Goal: Transaction & Acquisition: Book appointment/travel/reservation

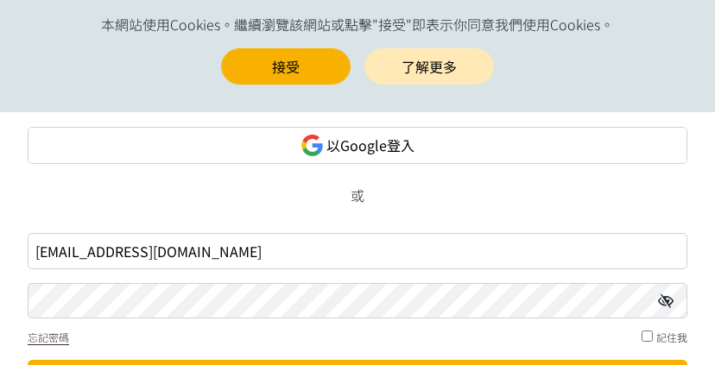
click at [264, 143] on link "以Google登入" at bounding box center [358, 145] width 660 height 37
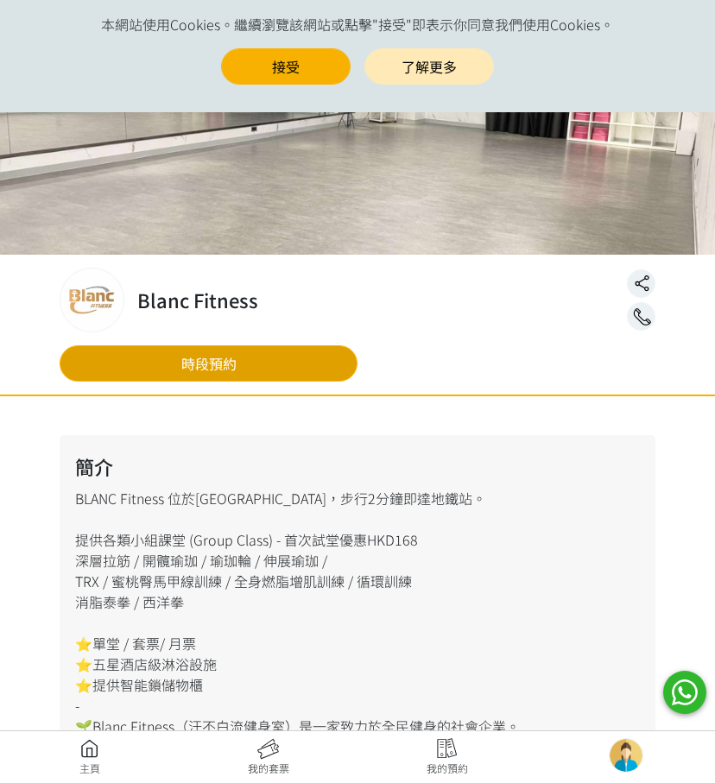
click at [301, 352] on link "時段預約" at bounding box center [209, 363] width 298 height 36
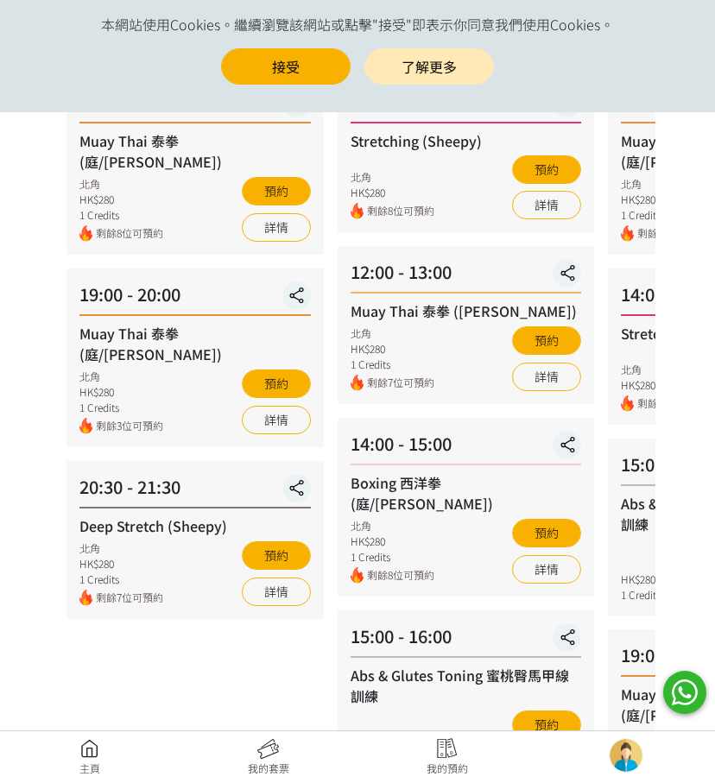
scroll to position [259, 0]
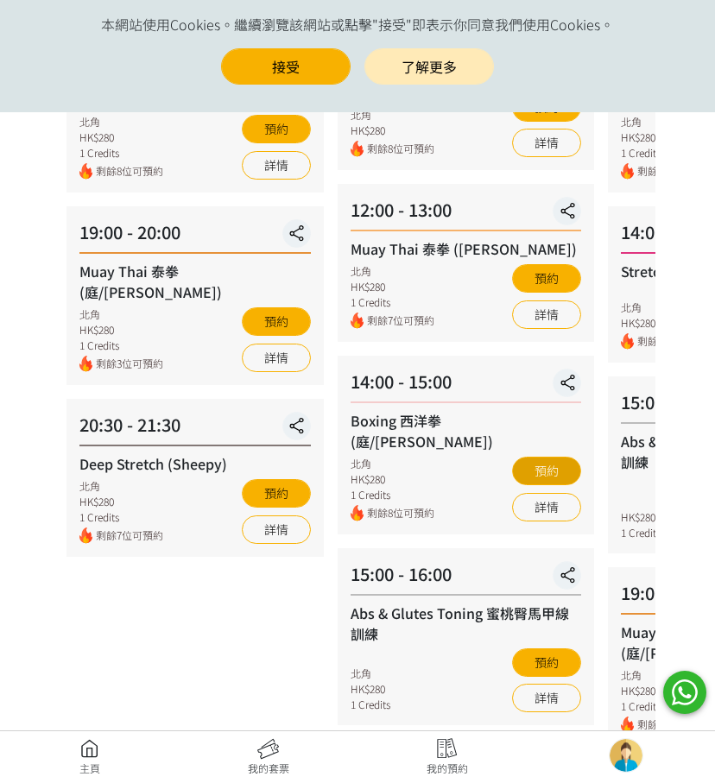
click at [554, 457] on button "預約" at bounding box center [546, 471] width 69 height 29
click at [537, 457] on button "預約" at bounding box center [546, 471] width 69 height 29
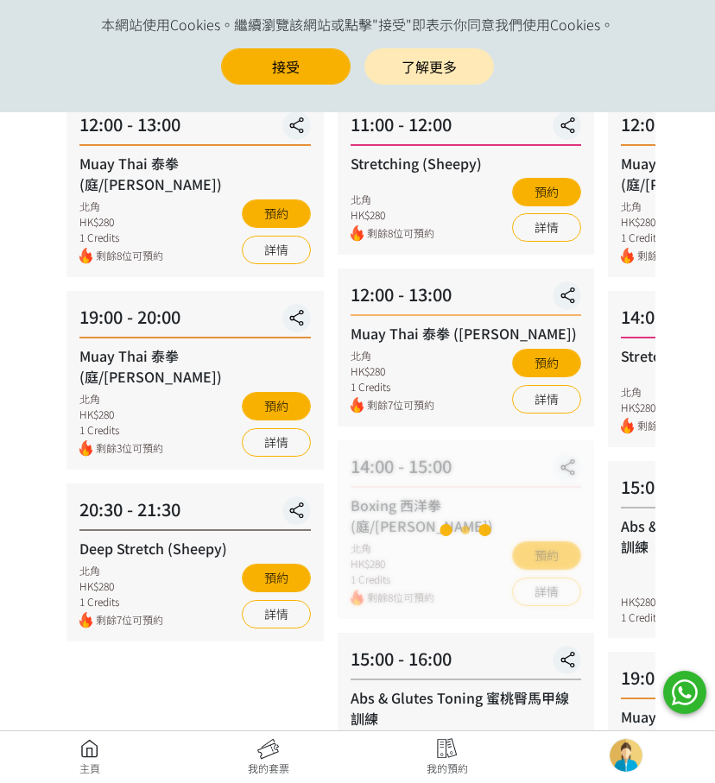
scroll to position [173, 0]
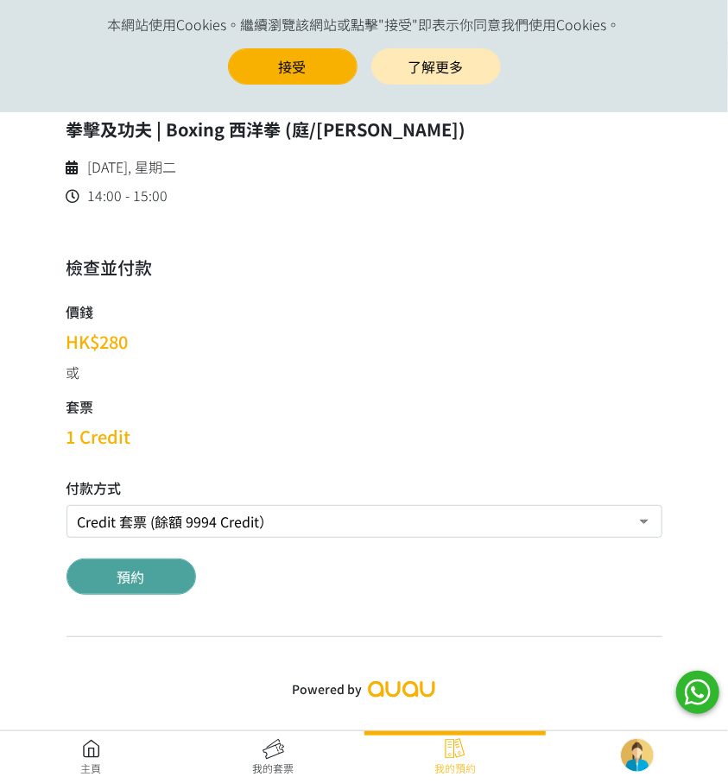
click at [156, 564] on button "預約" at bounding box center [132, 577] width 130 height 36
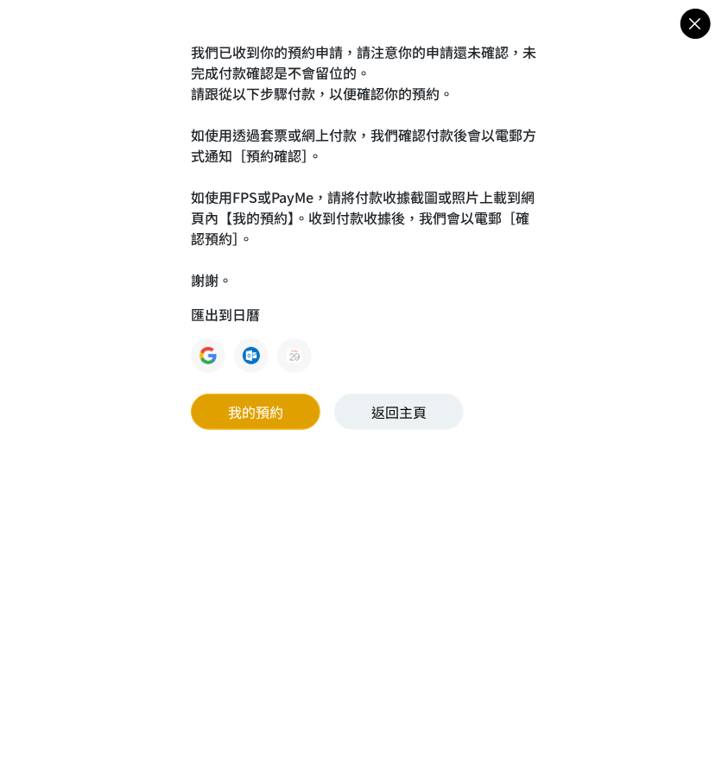
click at [260, 407] on link "我的預約" at bounding box center [256, 412] width 130 height 36
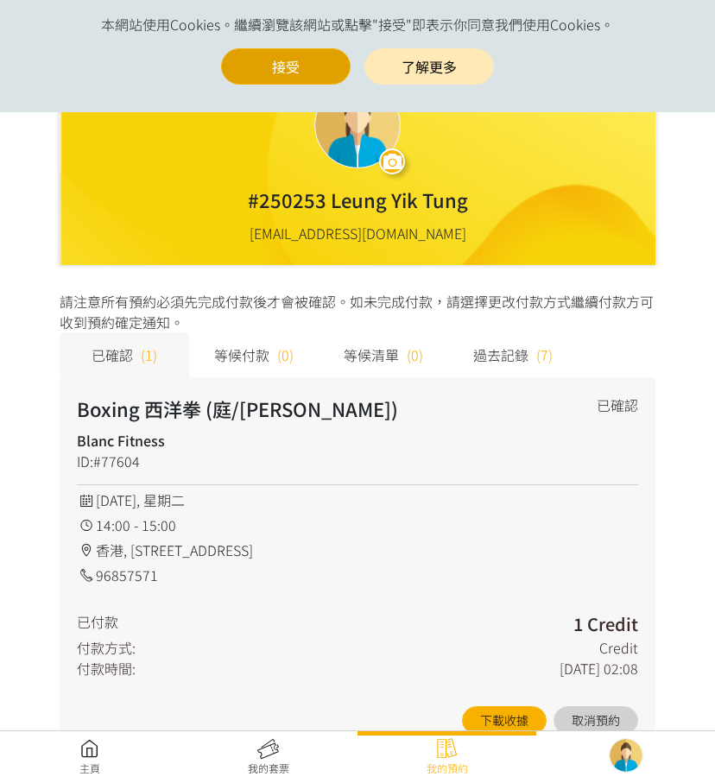
click at [309, 67] on button "接受" at bounding box center [286, 66] width 130 height 36
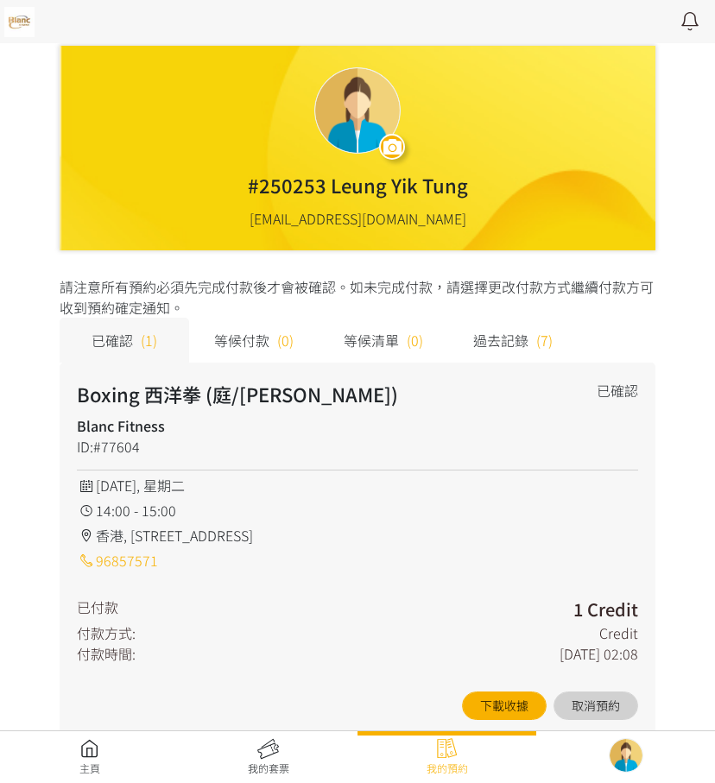
scroll to position [45, 0]
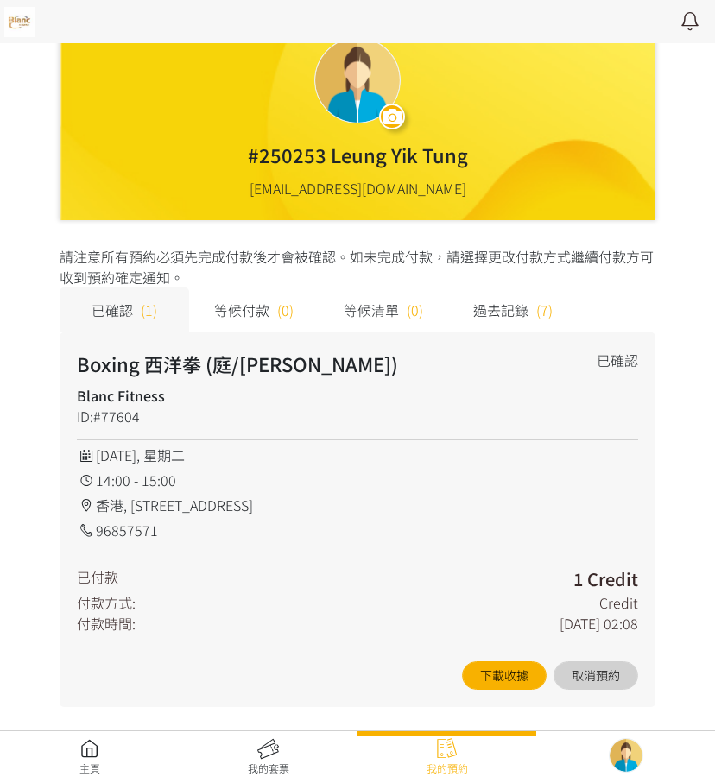
click at [24, 719] on div "#250253 [PERSON_NAME] [EMAIL_ADDRESS][DOMAIN_NAME] 編輯個人資料 我的預約 我的套票 筆記 登出 我的預約 …" at bounding box center [357, 370] width 715 height 830
click at [120, 752] on link at bounding box center [89, 757] width 179 height 38
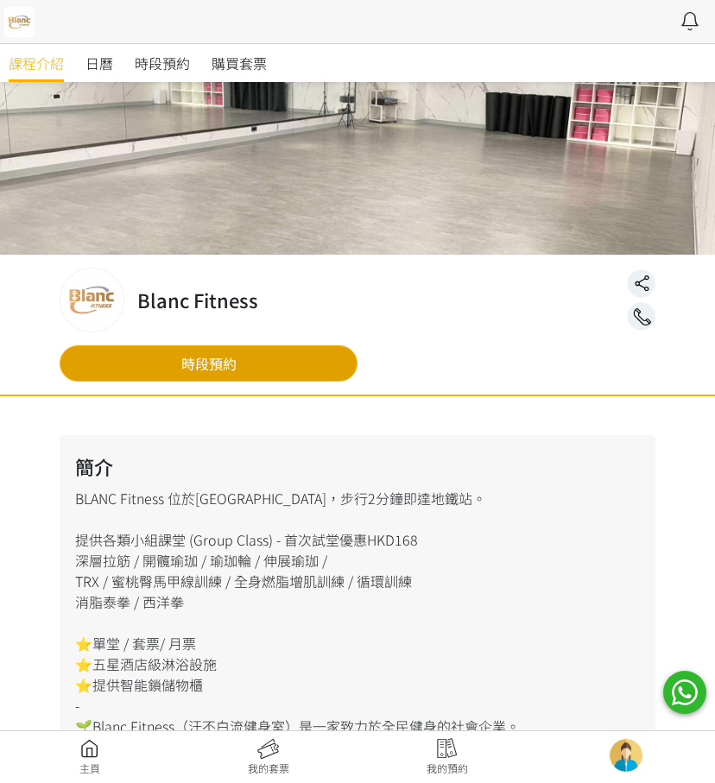
click at [345, 364] on link "時段預約" at bounding box center [209, 363] width 298 height 36
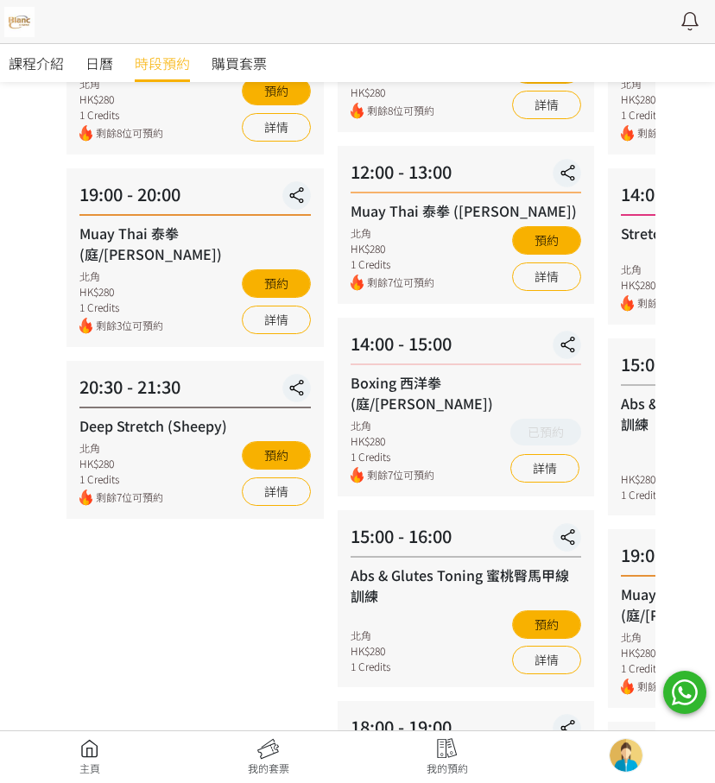
scroll to position [345, 0]
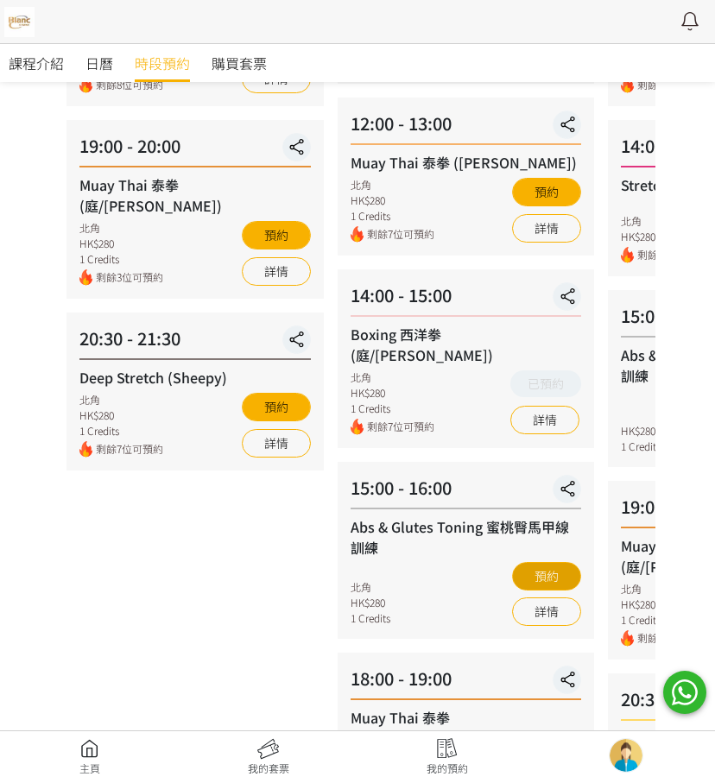
drag, startPoint x: 563, startPoint y: 547, endPoint x: 529, endPoint y: 566, distance: 39.4
click at [529, 566] on button "預約" at bounding box center [546, 576] width 69 height 29
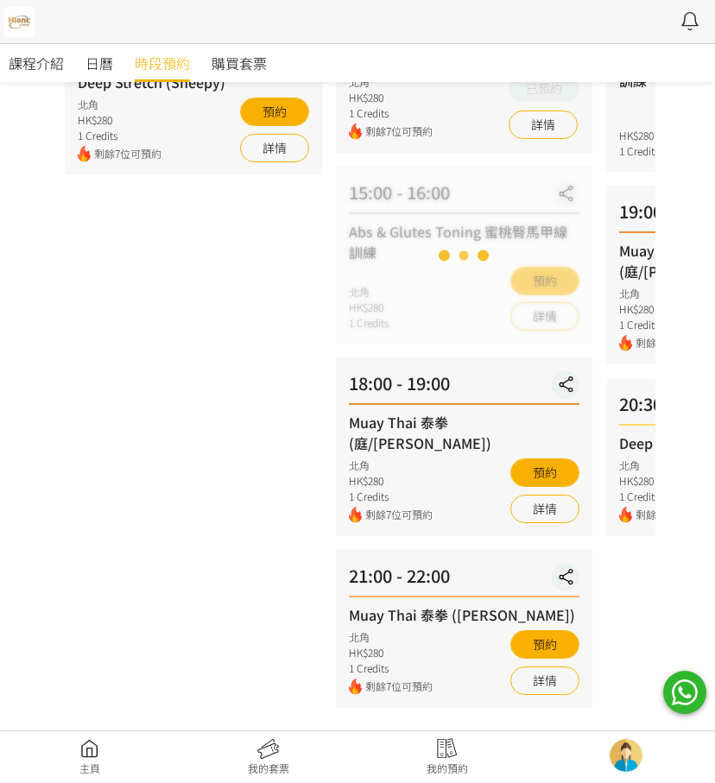
scroll to position [643, 0]
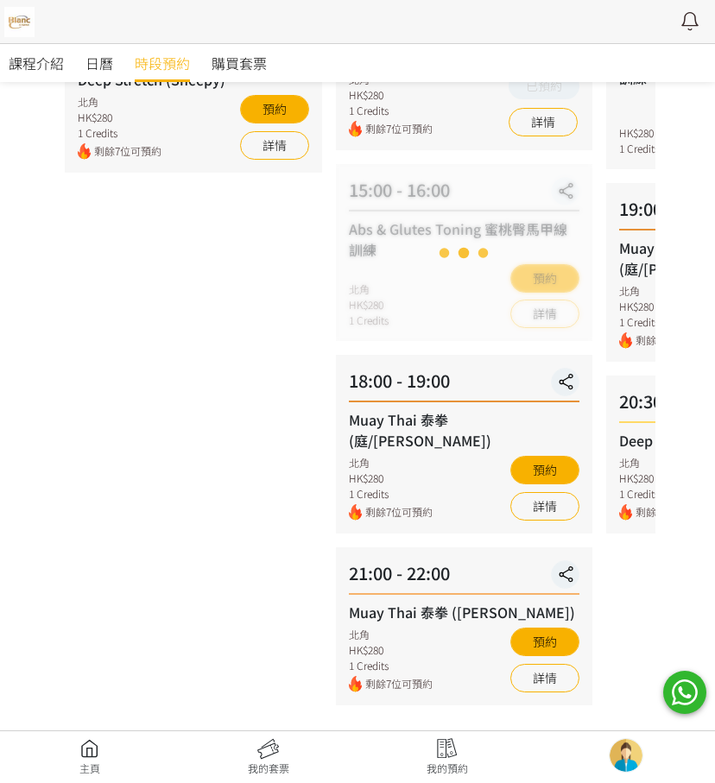
click at [516, 233] on div "Loading" at bounding box center [464, 252] width 257 height 177
click at [548, 258] on div "Loading" at bounding box center [464, 252] width 257 height 177
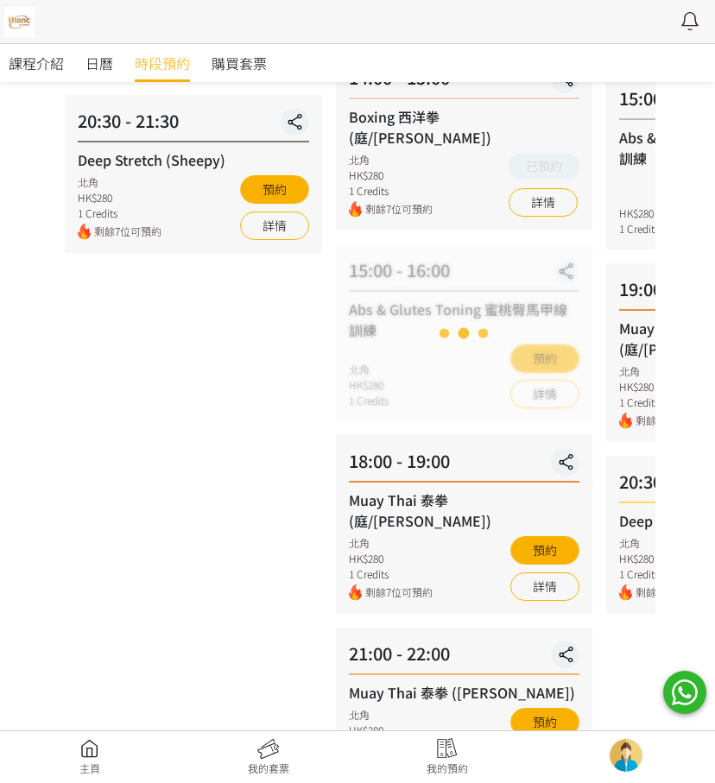
scroll to position [557, 0]
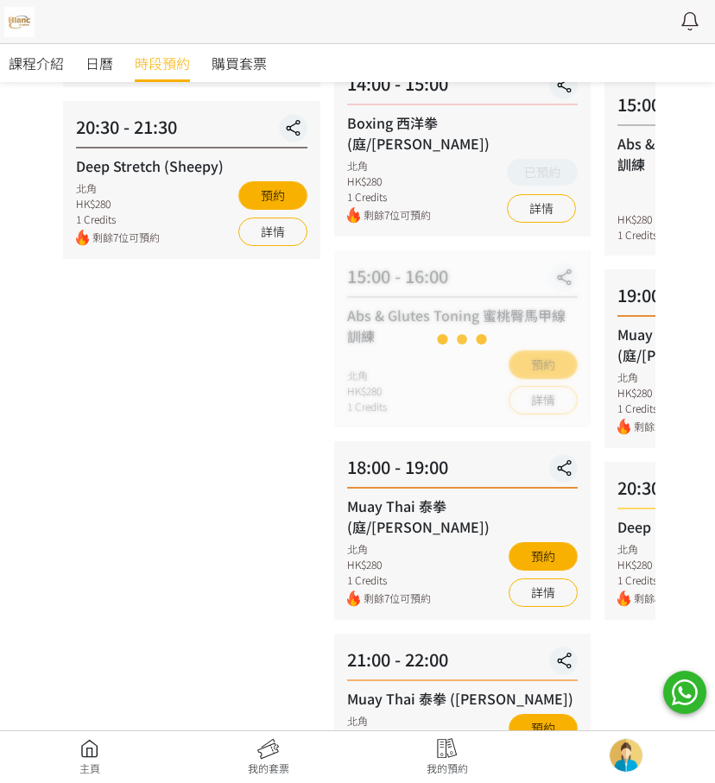
click at [226, 389] on div "08 - 18 星期一 12:00 - 13:00 Muay Thai 泰拳 (庭/Nick) 北角 HK$280 1 Credits 剩餘8位可預約 預約 …" at bounding box center [191, 223] width 271 height 1137
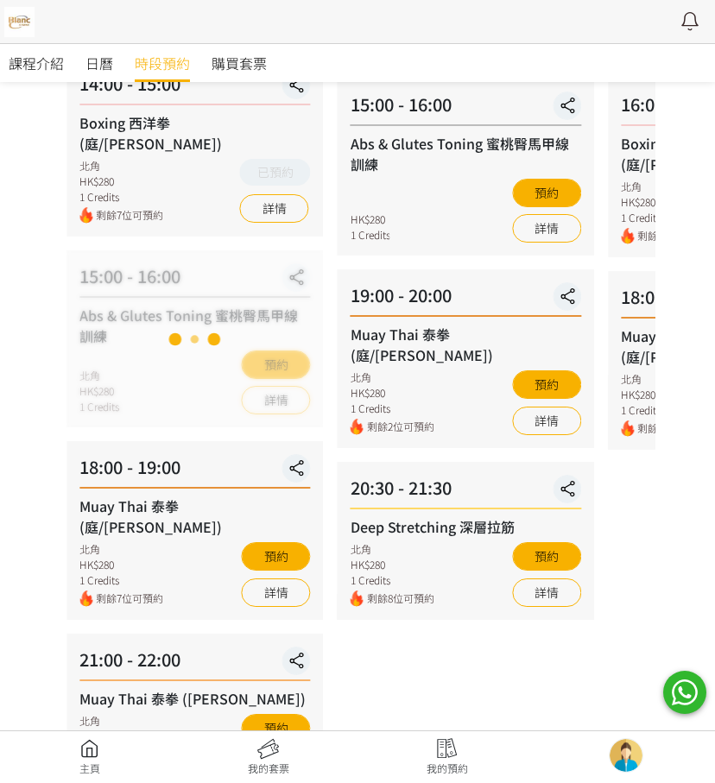
click at [251, 333] on div "Loading" at bounding box center [195, 338] width 257 height 177
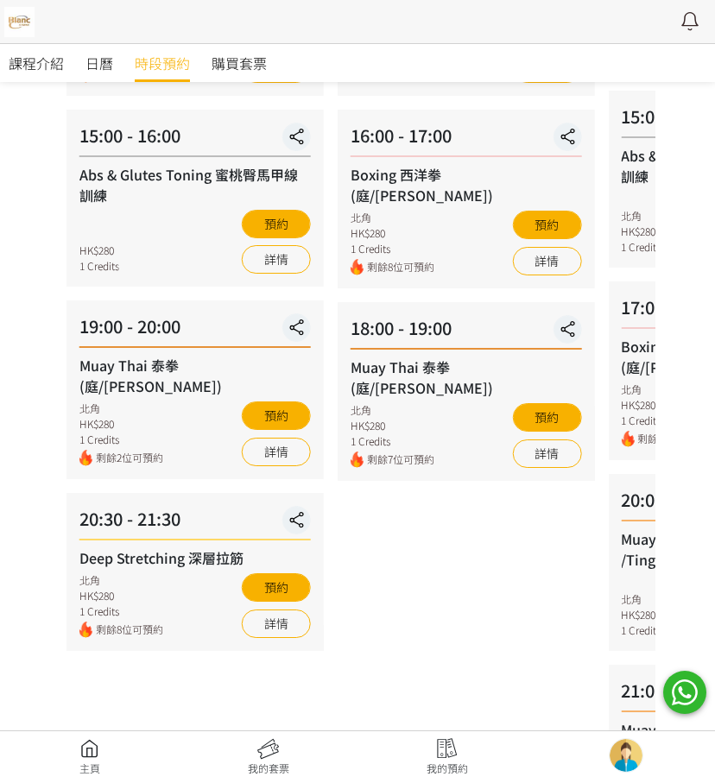
scroll to position [471, 0]
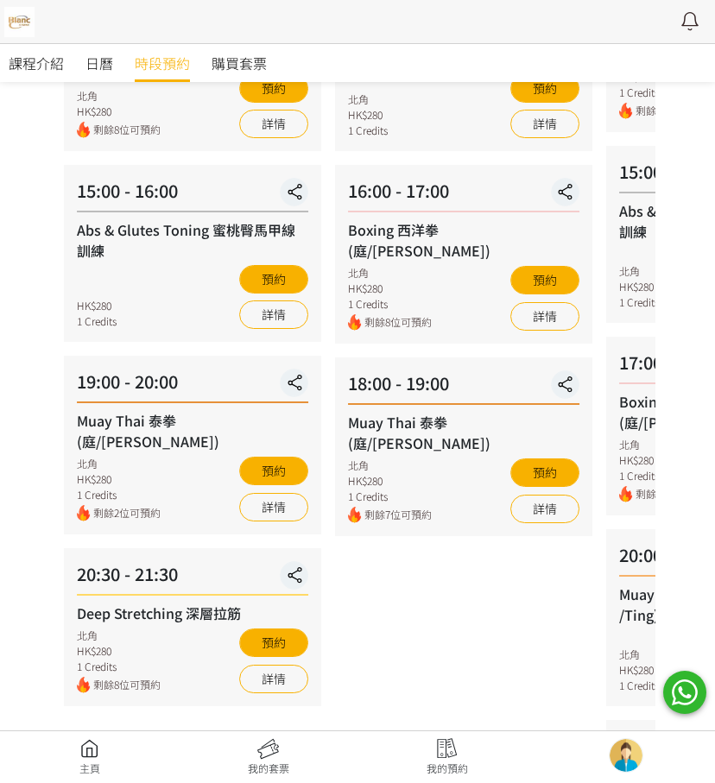
click at [402, 517] on div "08 - 21 星期四 12:00 - 13:00 Muay Thai 泰拳 (Nick) 北角 HK$280 1 Credits 剩餘8位可預約 預約 詳情…" at bounding box center [463, 309] width 271 height 1137
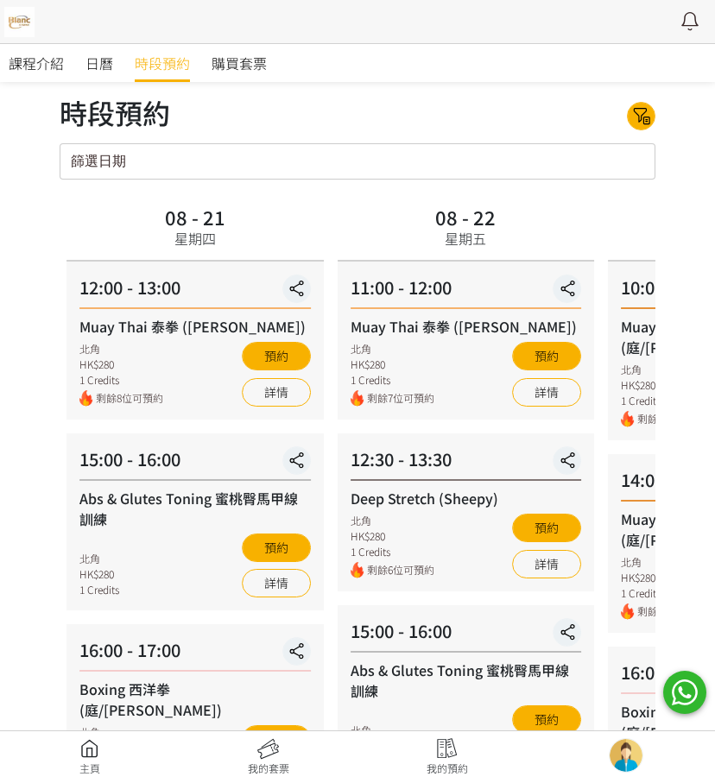
scroll to position [0, 0]
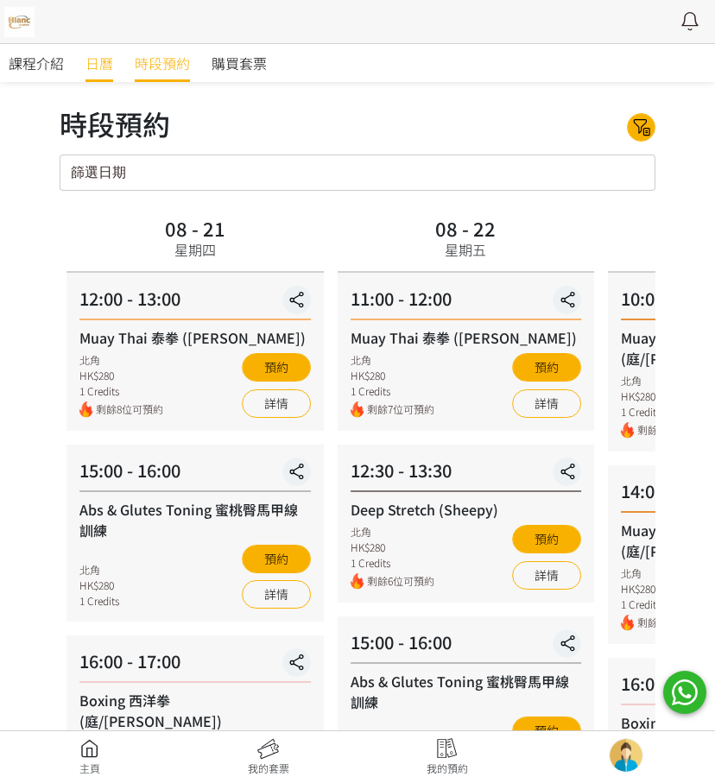
click at [110, 59] on span "日曆" at bounding box center [100, 63] width 28 height 21
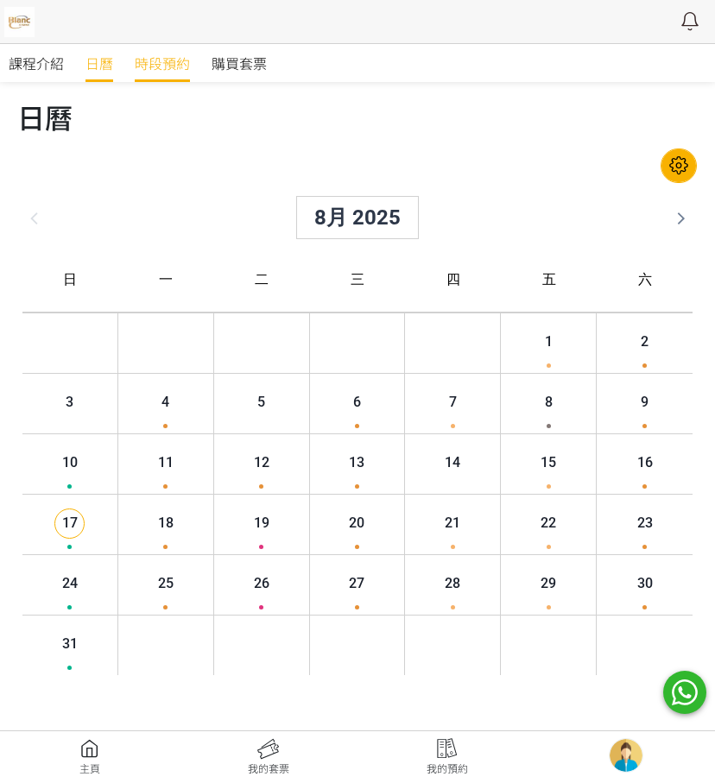
click at [171, 79] on link "時段預約" at bounding box center [162, 63] width 55 height 38
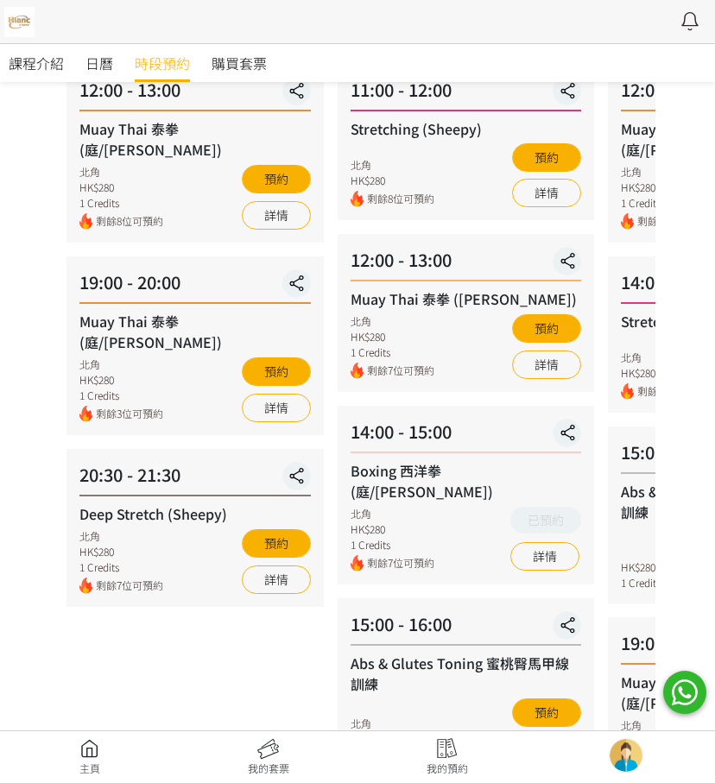
scroll to position [259, 0]
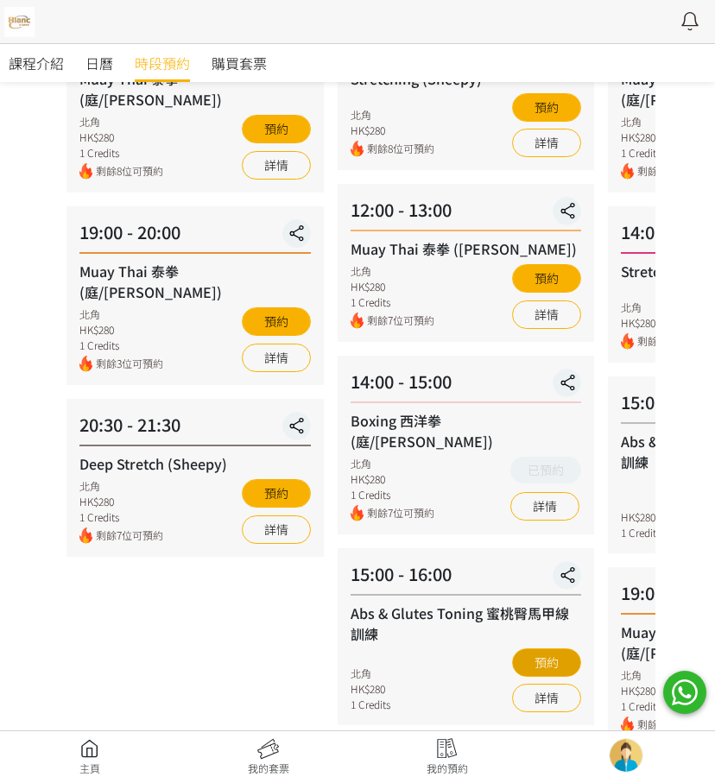
click at [553, 649] on button "預約" at bounding box center [546, 663] width 69 height 29
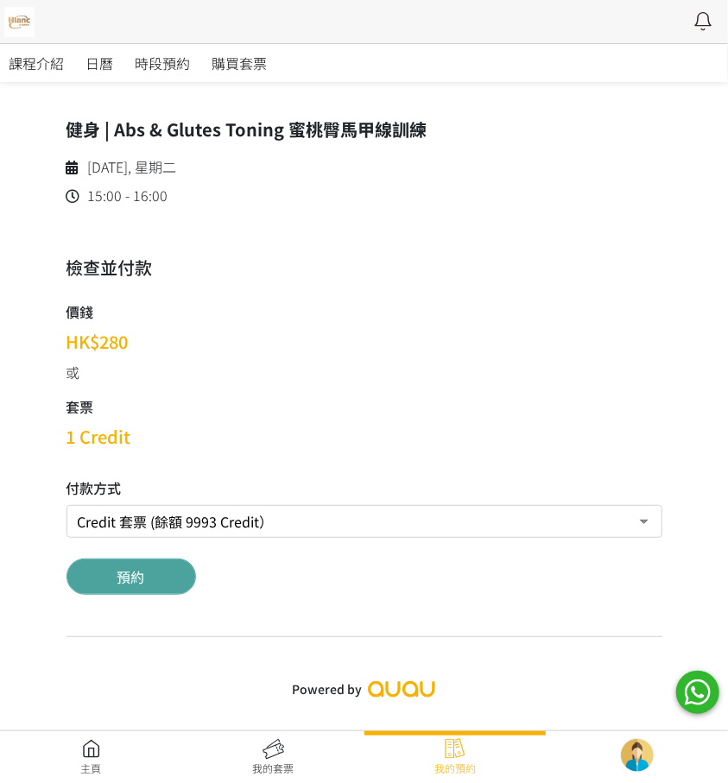
click at [174, 589] on button "預約" at bounding box center [132, 577] width 130 height 36
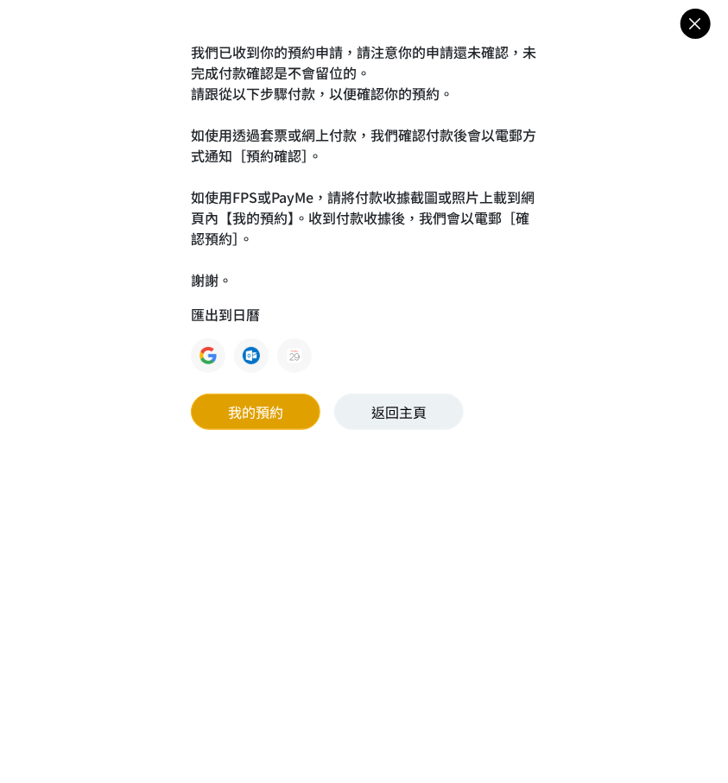
click at [302, 395] on link "我的預約" at bounding box center [256, 412] width 130 height 36
